Goal: Task Accomplishment & Management: Use online tool/utility

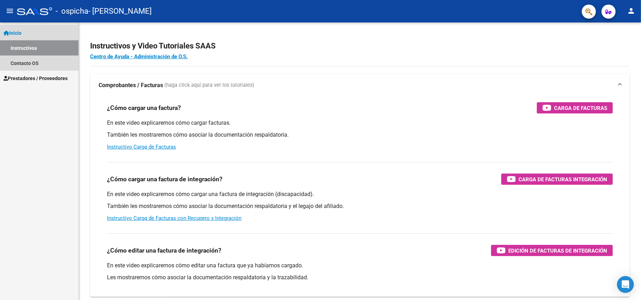
click at [31, 44] on link "Instructivos" at bounding box center [39, 47] width 78 height 15
click at [32, 32] on link "Inicio" at bounding box center [39, 32] width 78 height 15
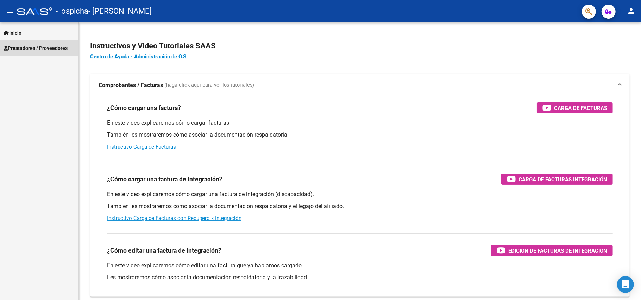
click at [43, 48] on span "Prestadores / Proveedores" at bounding box center [36, 48] width 64 height 8
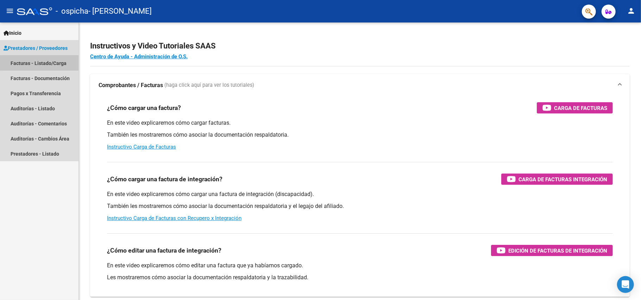
click at [47, 63] on link "Facturas - Listado/Carga" at bounding box center [39, 63] width 78 height 15
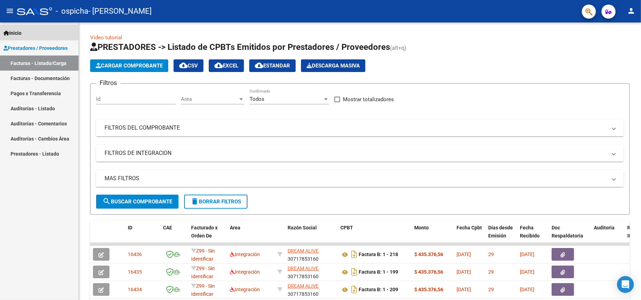
click at [19, 31] on span "Inicio" at bounding box center [13, 33] width 18 height 8
